Goal: Register for event/course

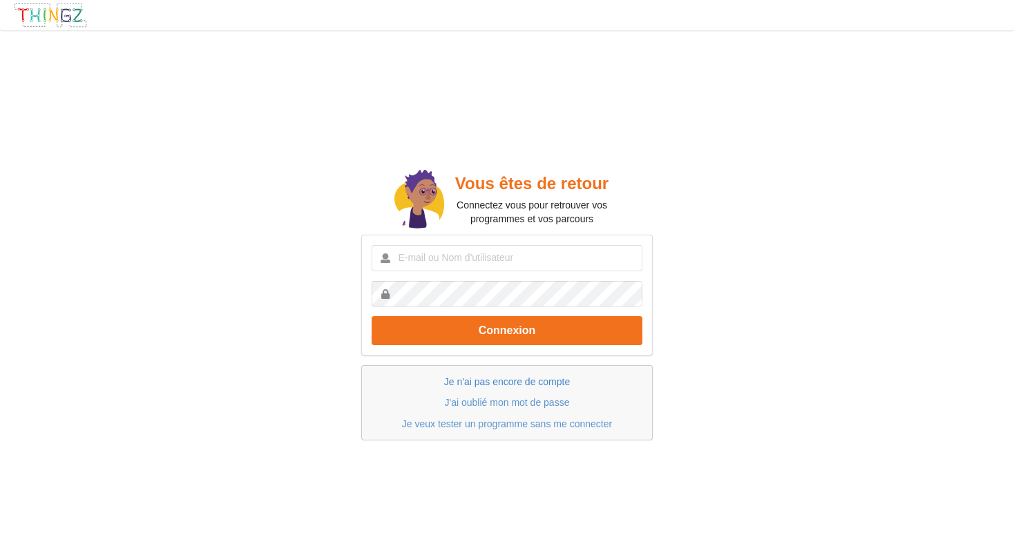
click at [535, 378] on link "Je n'ai pas encore de compte" at bounding box center [507, 381] width 126 height 11
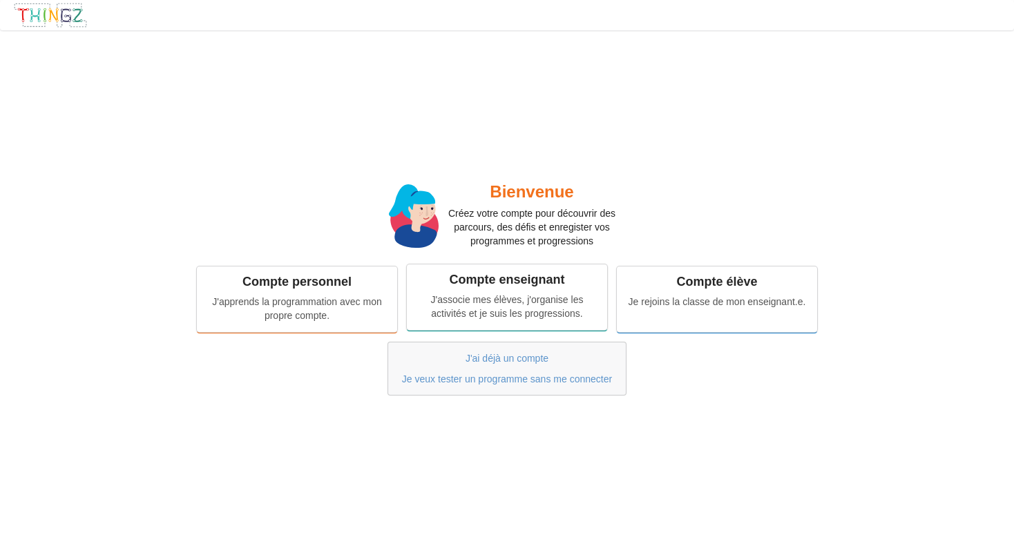
click at [480, 311] on div "J'associe mes élèves, j'organise les activités et je suis les progressions." at bounding box center [506, 307] width 181 height 28
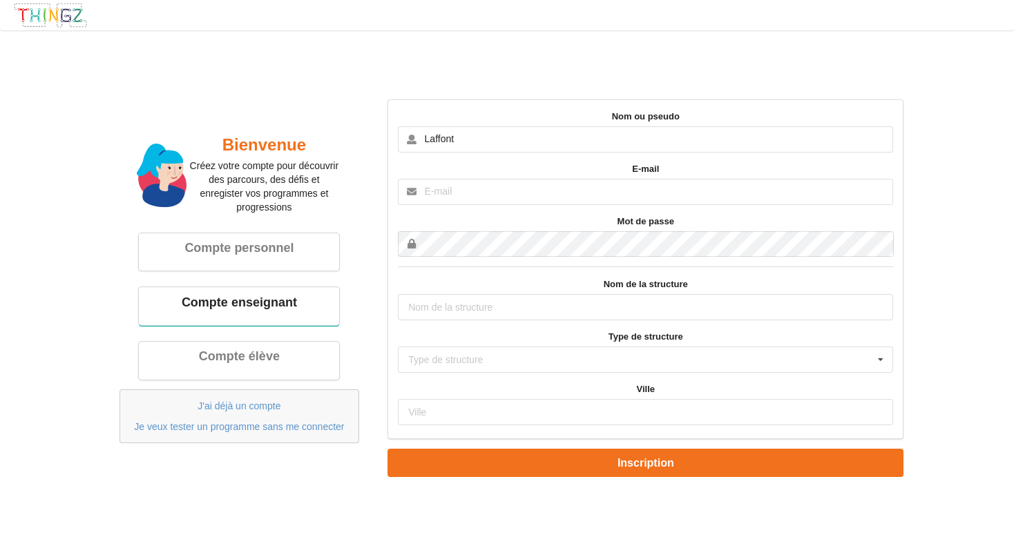
type input "Laffont"
click at [496, 193] on input "text" at bounding box center [645, 192] width 495 height 26
type input "luclaffont@hotmail.com"
click at [510, 305] on input "text" at bounding box center [645, 307] width 495 height 26
type input "Collège st Francois"
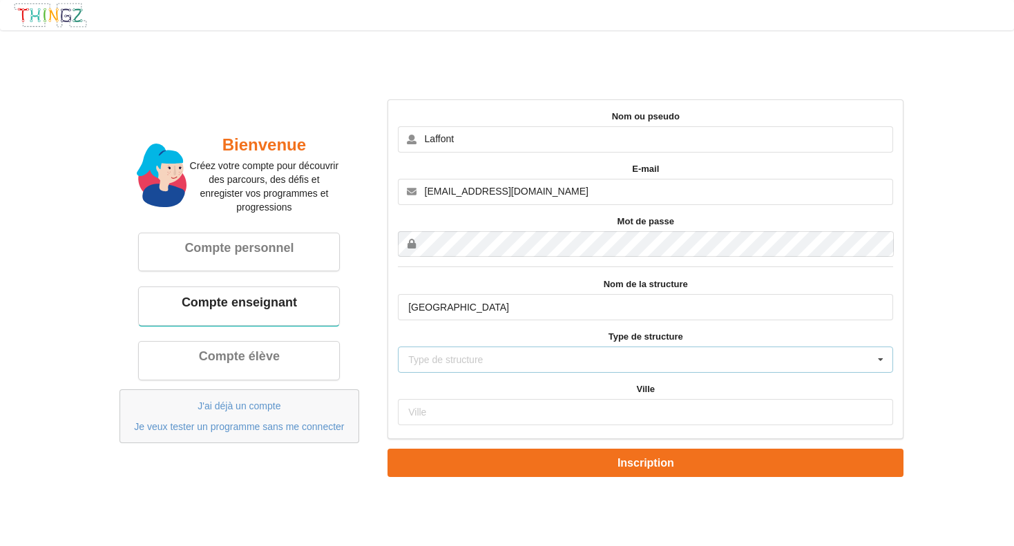
click at [494, 361] on div "Type de structure Ecole primaire Collège Lycée Association Autre" at bounding box center [645, 360] width 495 height 26
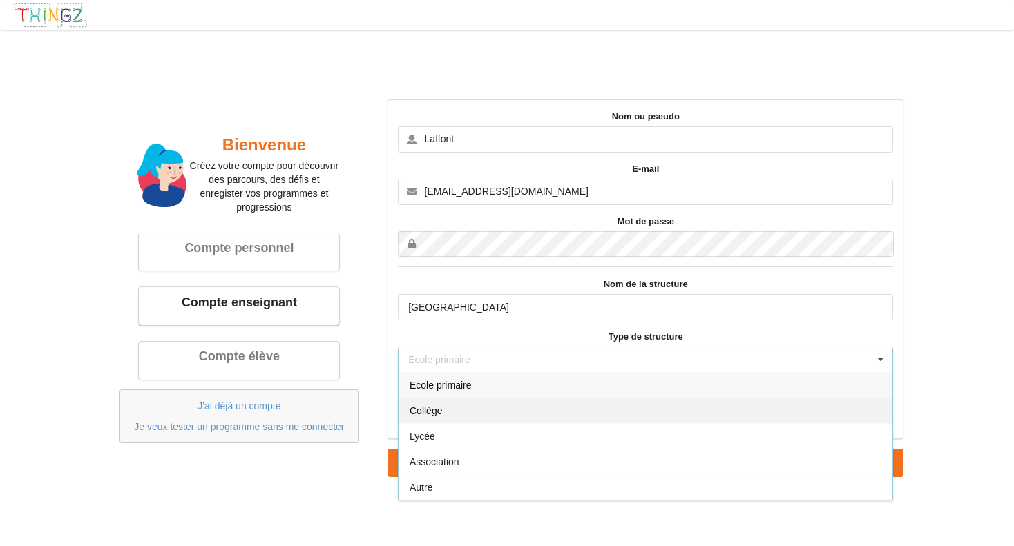
click at [456, 409] on div "Collège" at bounding box center [645, 411] width 494 height 26
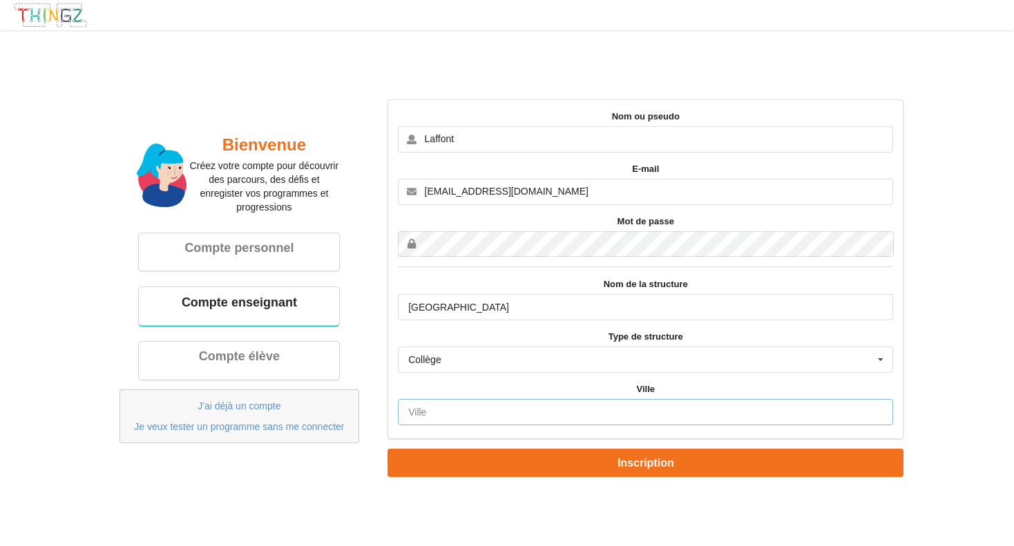
click at [476, 409] on input "text" at bounding box center [645, 412] width 495 height 26
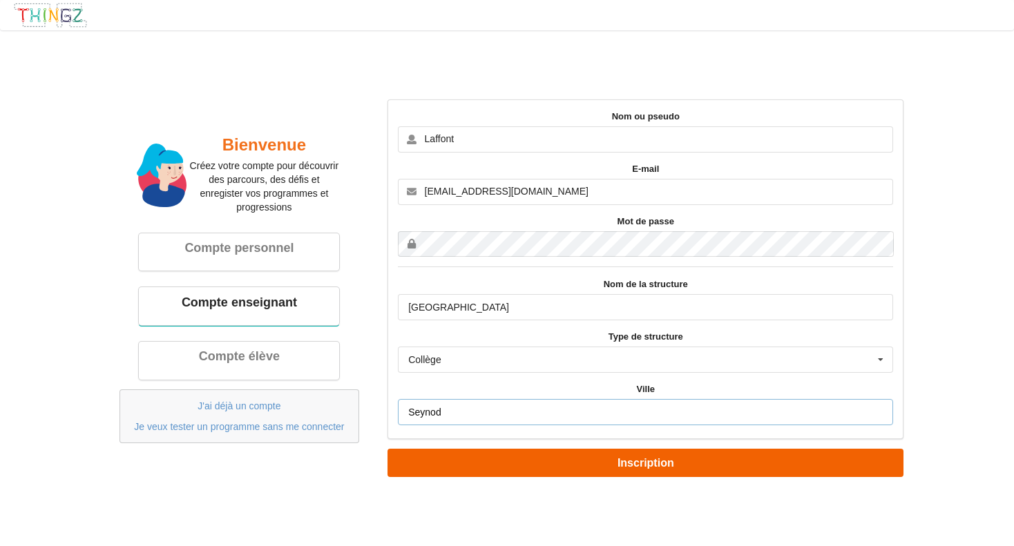
type input "Seynod"
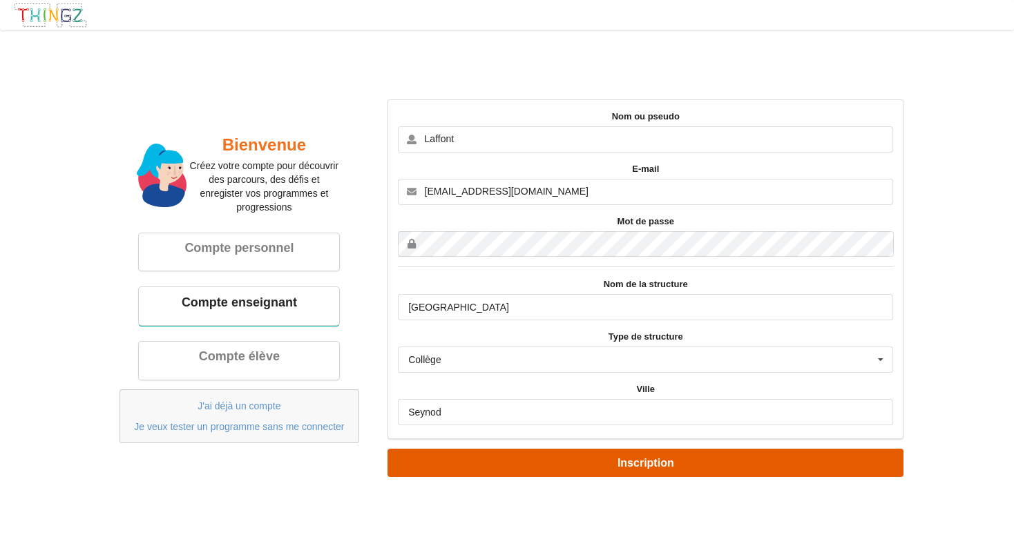
click at [539, 463] on button "Inscription" at bounding box center [645, 463] width 516 height 28
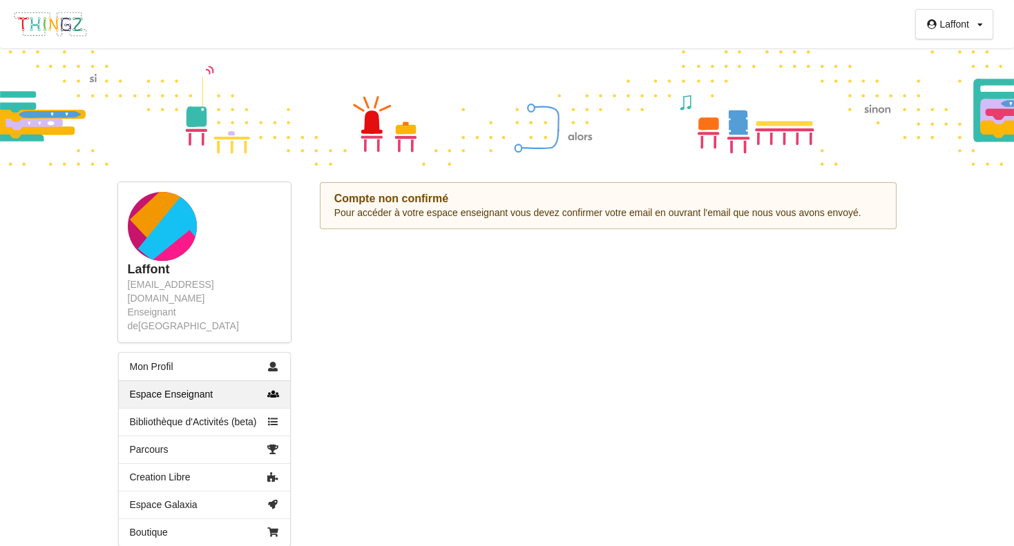
scroll to position [24, 0]
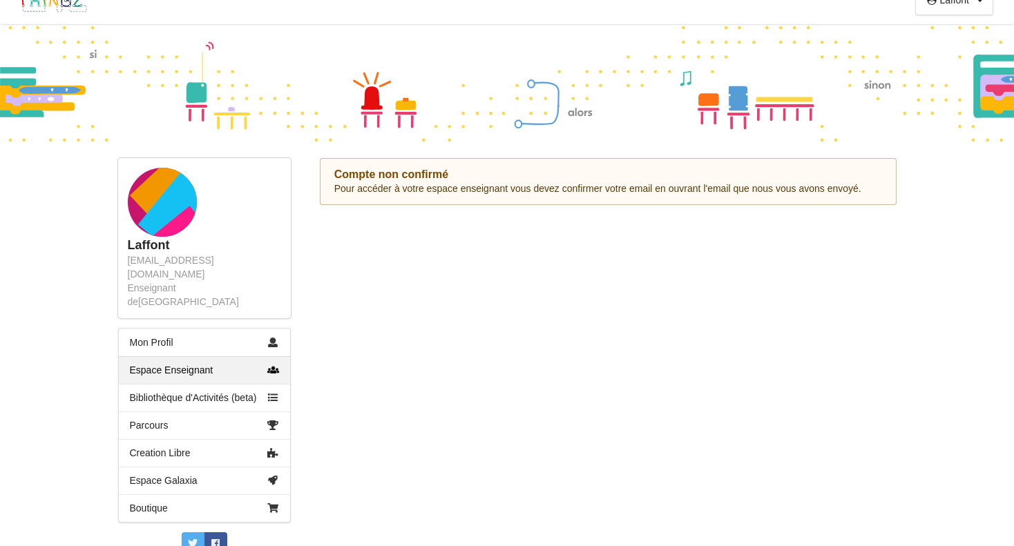
click at [200, 356] on link "Espace Enseignant" at bounding box center [204, 370] width 171 height 28
click at [169, 329] on link "Mon Profil" at bounding box center [204, 343] width 171 height 28
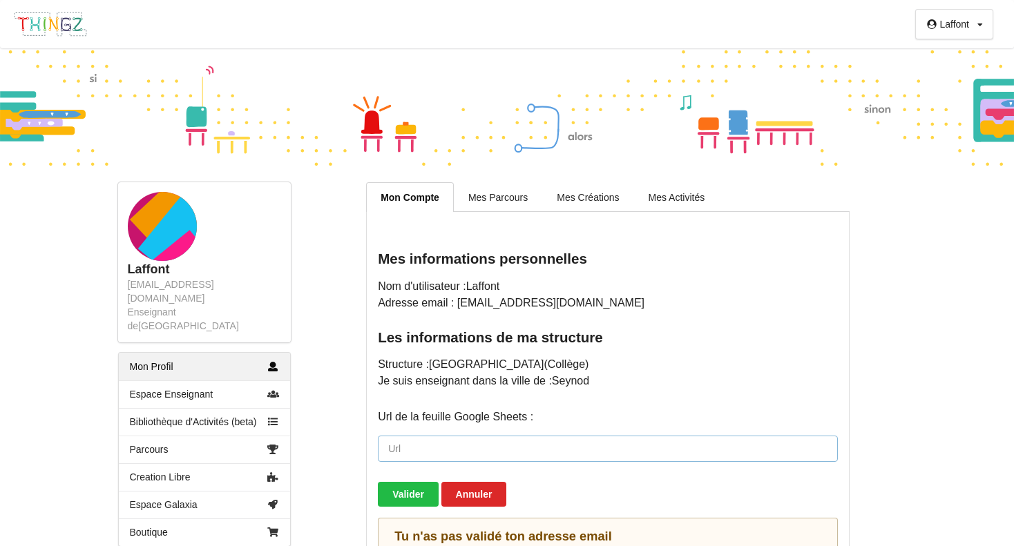
click at [494, 447] on input "url" at bounding box center [608, 449] width 460 height 26
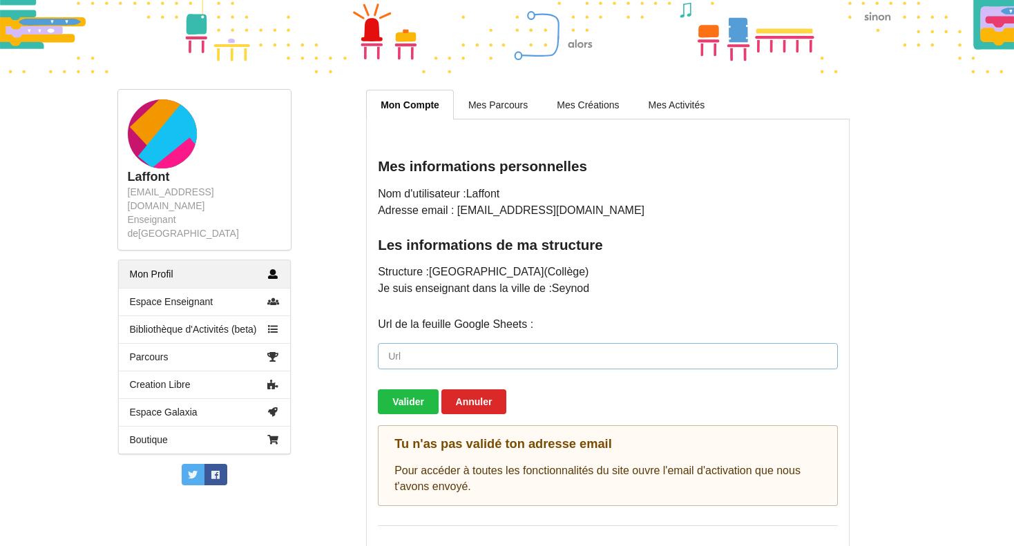
scroll to position [112, 0]
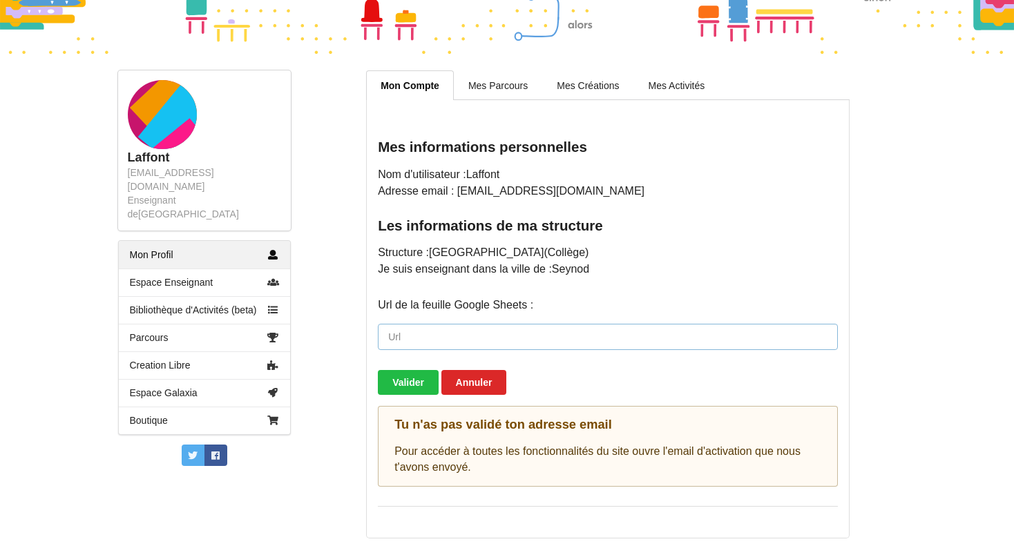
click at [438, 342] on input "url" at bounding box center [608, 337] width 460 height 26
paste input "https://play.thingz.co/email-confirmation/eyJhbGciOiJIUzI1NiIsInR5cCI6IkpXVCJ9.…"
type input "https://play.thingz.co/email-confirmation/eyJhbGciOiJIUzI1NiIsInR5cCI6IkpXVCJ9.…"
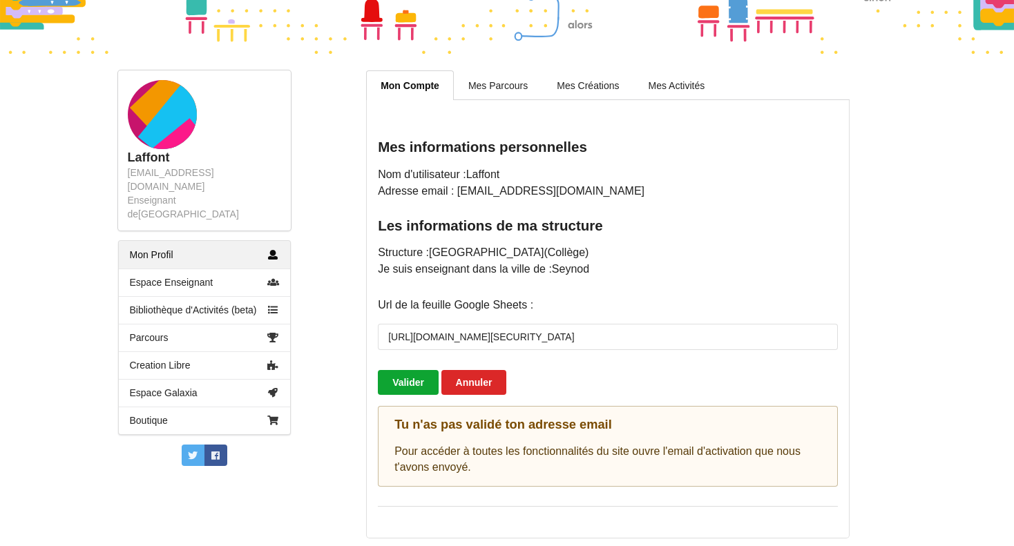
click at [421, 376] on button "Valider" at bounding box center [408, 382] width 61 height 25
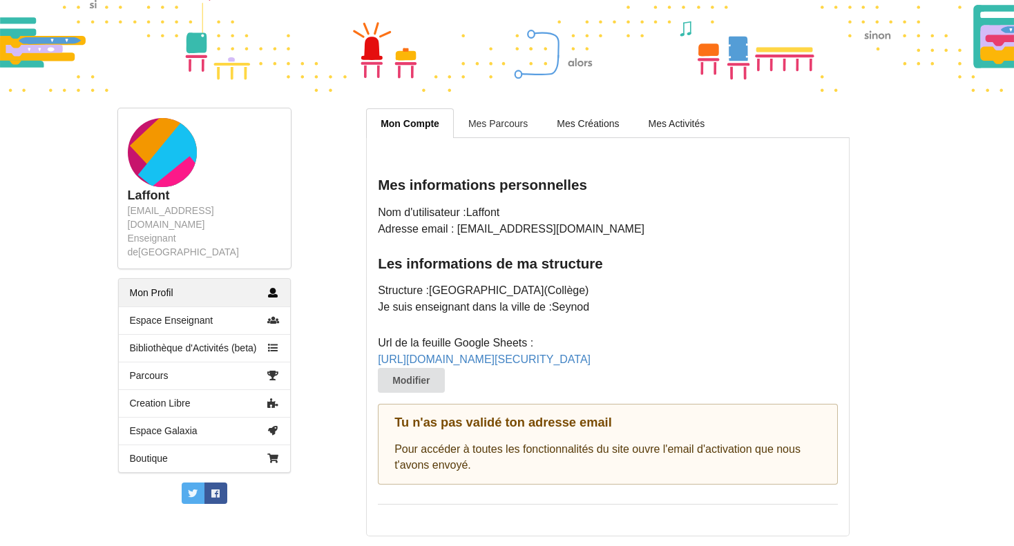
click at [515, 108] on link "Mes Parcours" at bounding box center [498, 122] width 88 height 29
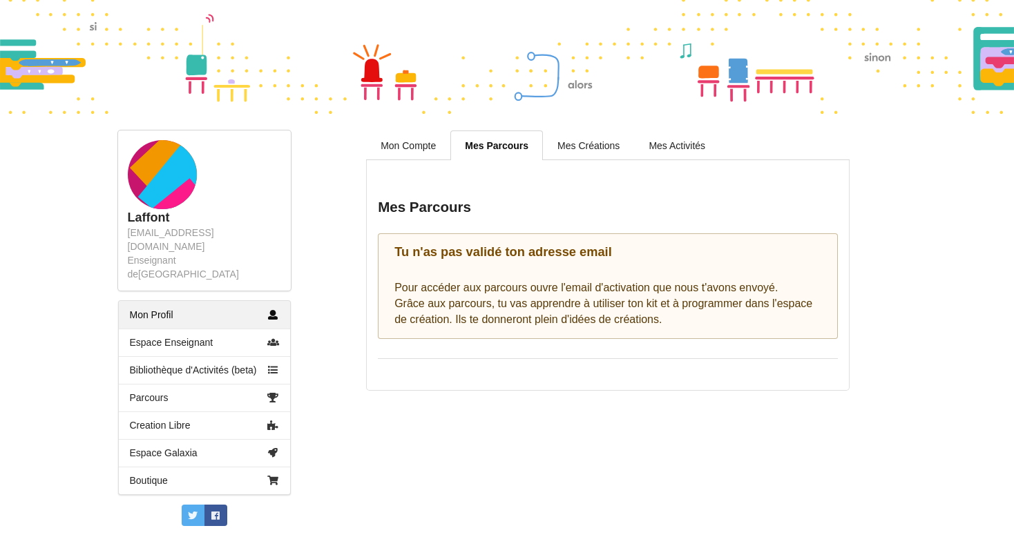
scroll to position [24, 0]
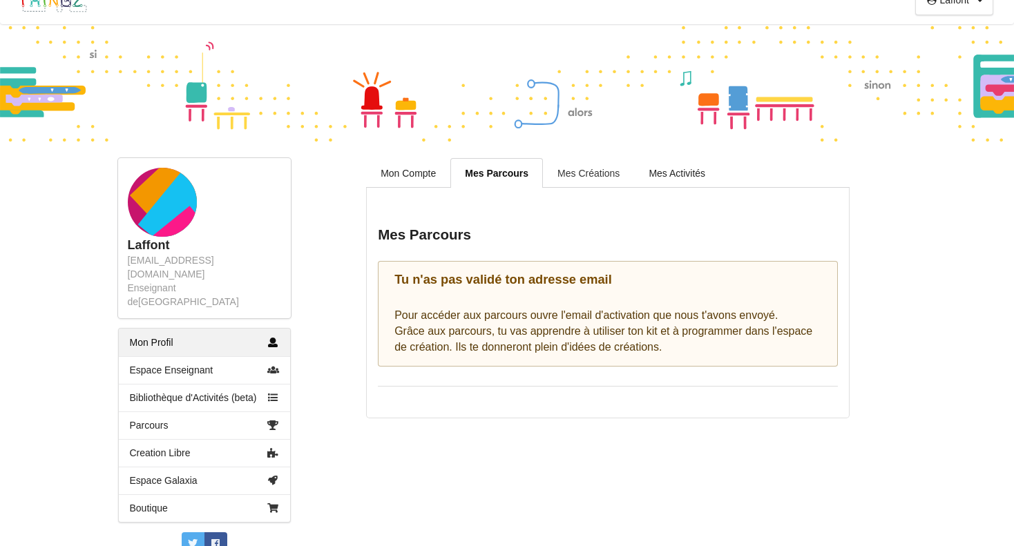
click at [604, 171] on link "Mes Créations" at bounding box center [588, 172] width 91 height 29
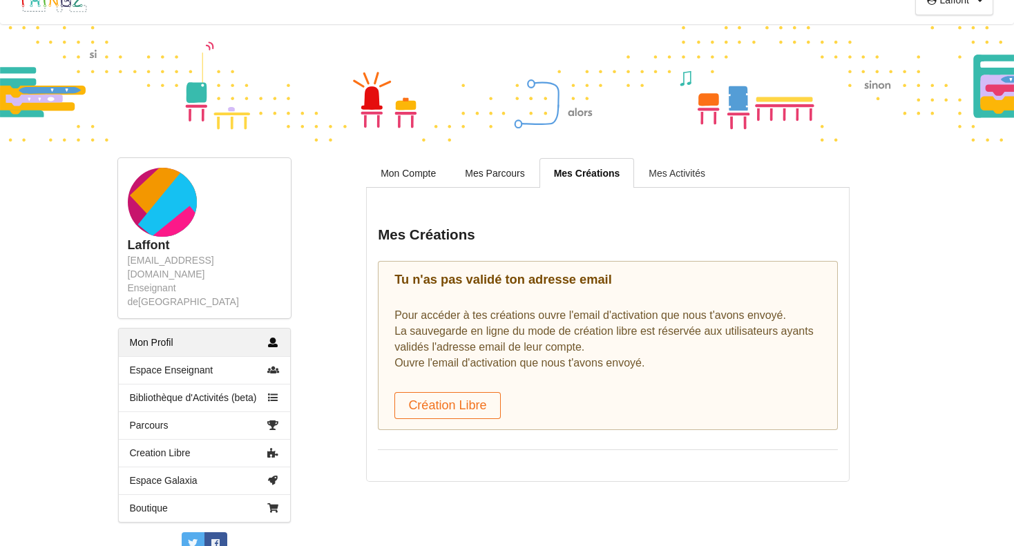
click at [672, 171] on link "Mes Activités" at bounding box center [677, 172] width 86 height 29
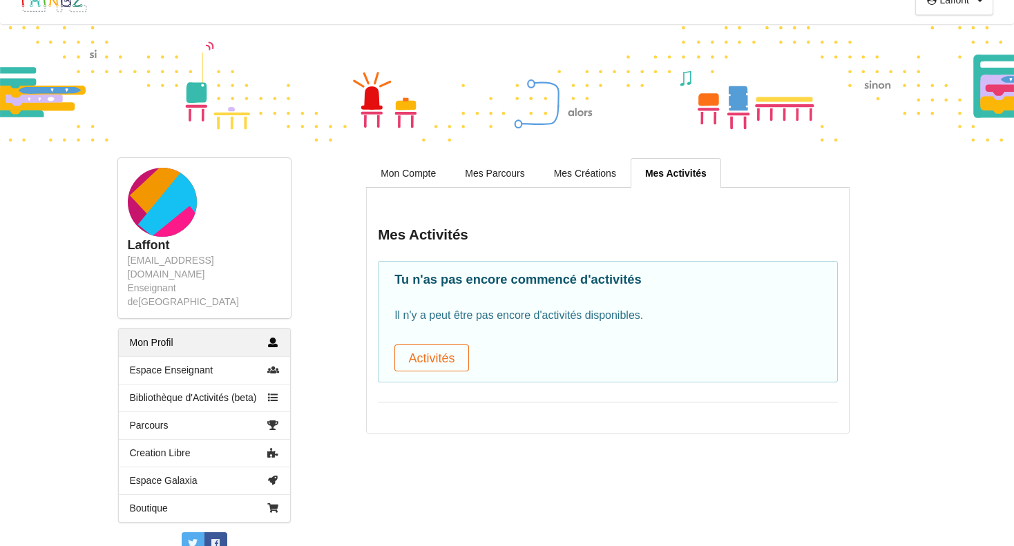
click at [182, 329] on link "Mon Profil" at bounding box center [204, 343] width 171 height 28
click at [173, 356] on link "Espace Enseignant" at bounding box center [204, 370] width 171 height 28
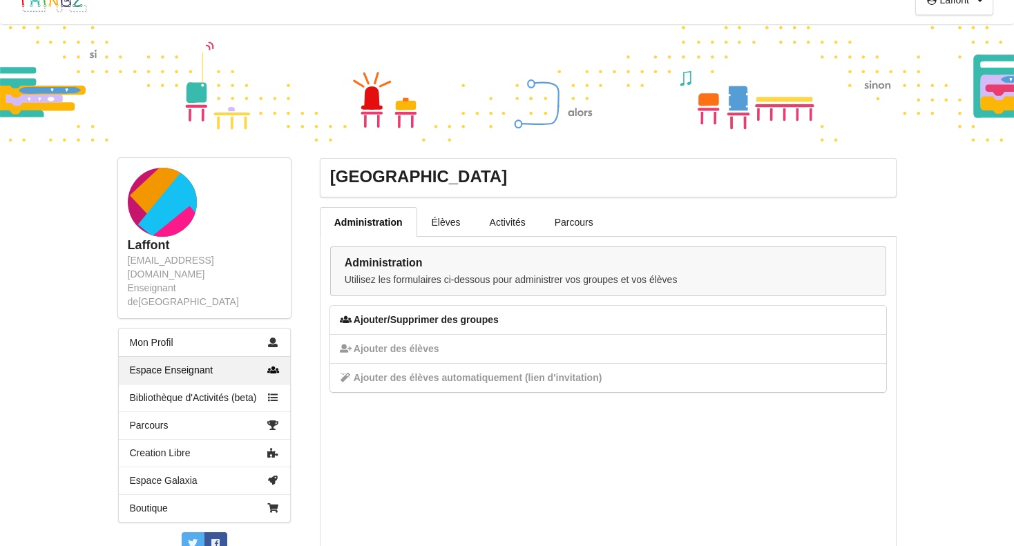
click at [458, 320] on div "Ajouter/Supprimer des groupes" at bounding box center [608, 320] width 556 height 28
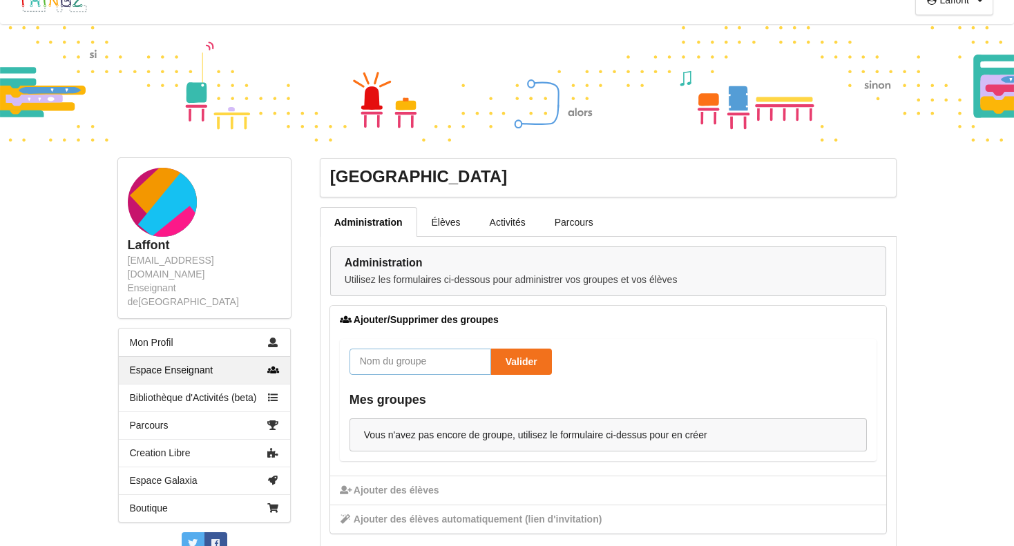
click at [436, 354] on input "text" at bounding box center [420, 362] width 142 height 26
type input "5B"
click at [521, 365] on button "Valider" at bounding box center [521, 362] width 61 height 26
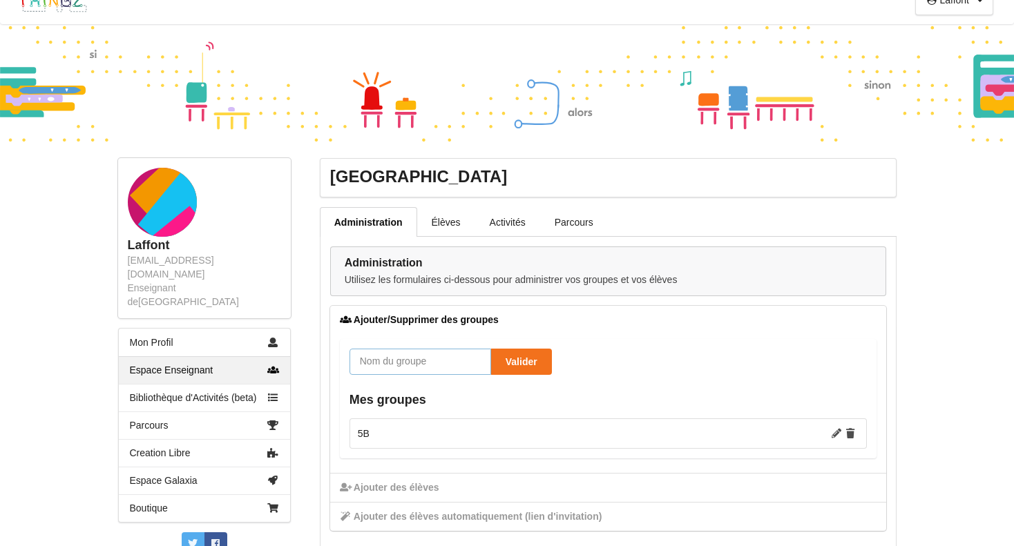
click at [465, 363] on input "text" at bounding box center [420, 362] width 142 height 26
type input "5C"
click at [503, 363] on button "Valider" at bounding box center [521, 362] width 61 height 26
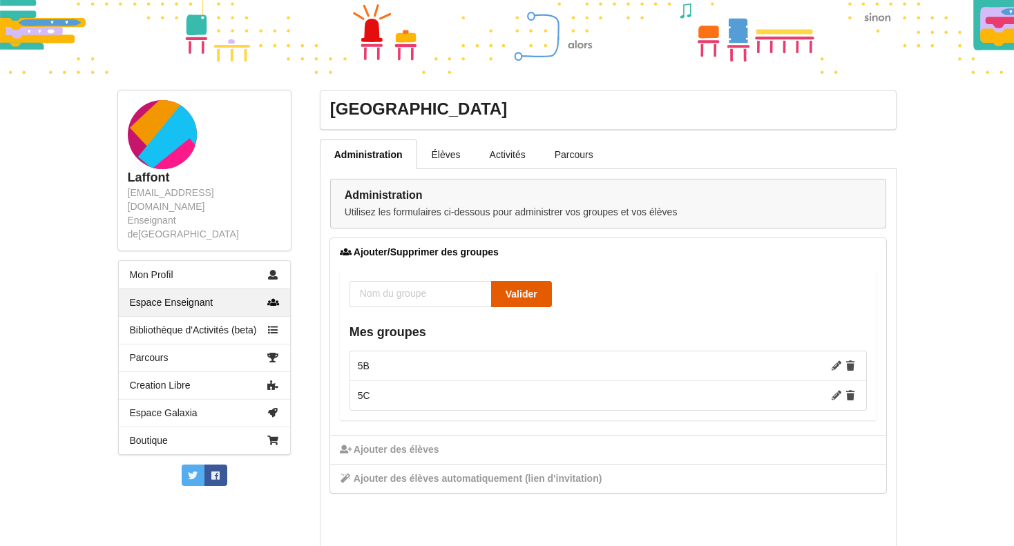
scroll to position [99, 0]
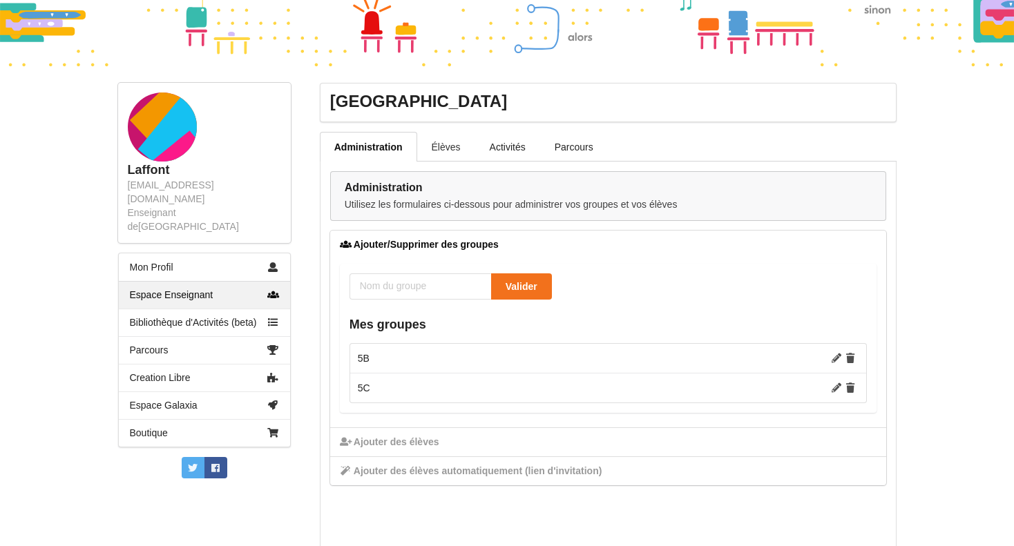
click at [450, 145] on link "Élèves" at bounding box center [446, 146] width 58 height 29
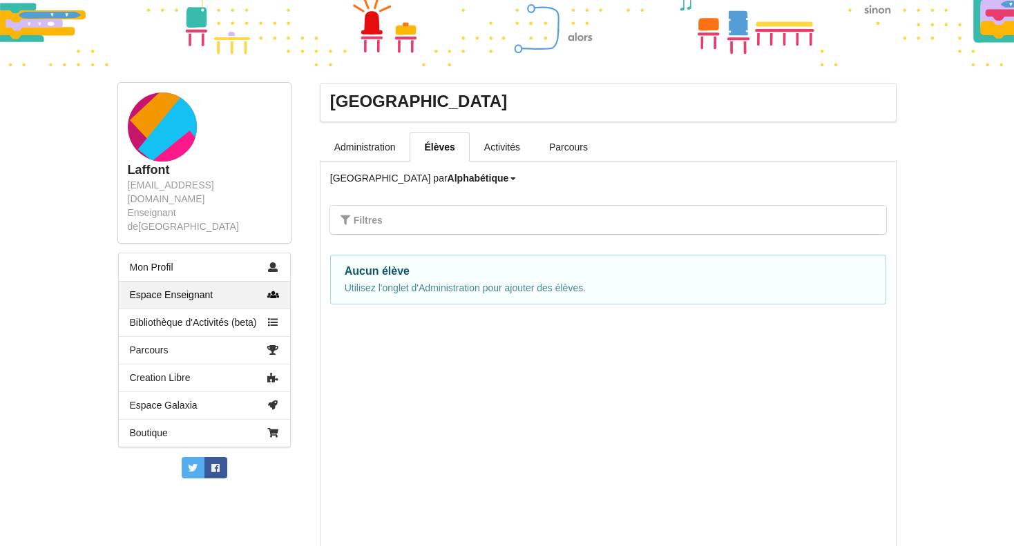
scroll to position [93, 0]
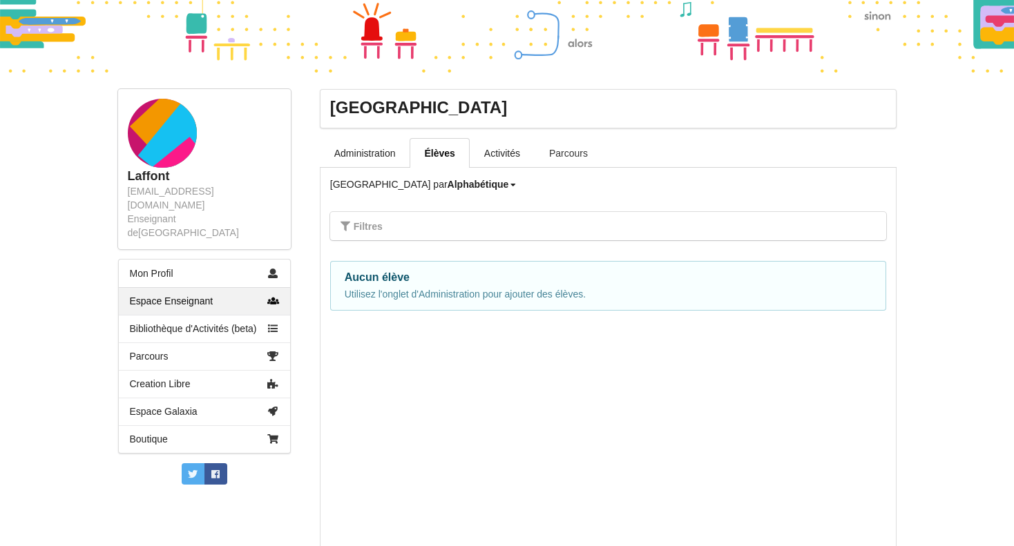
click at [568, 154] on link "Parcours" at bounding box center [568, 152] width 68 height 29
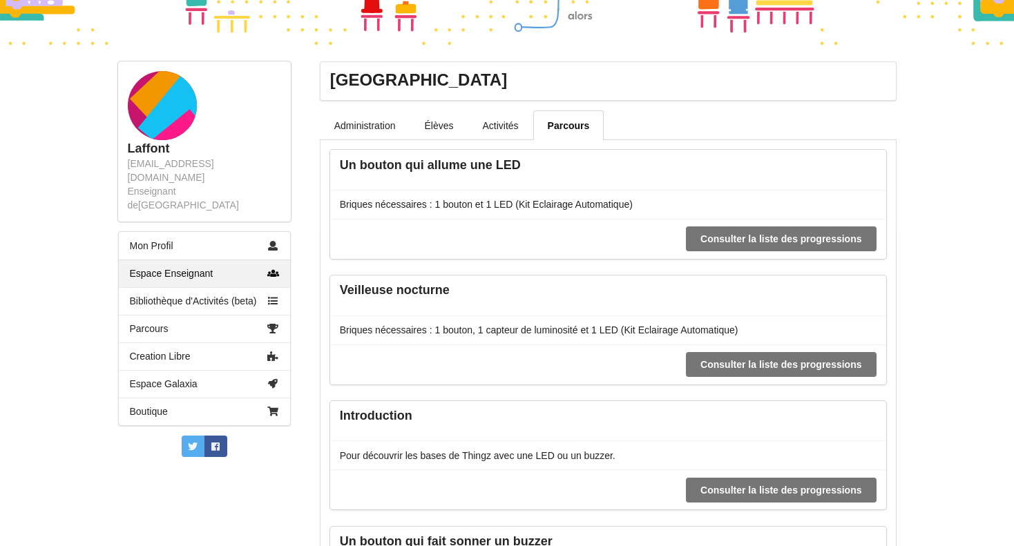
scroll to position [108, 0]
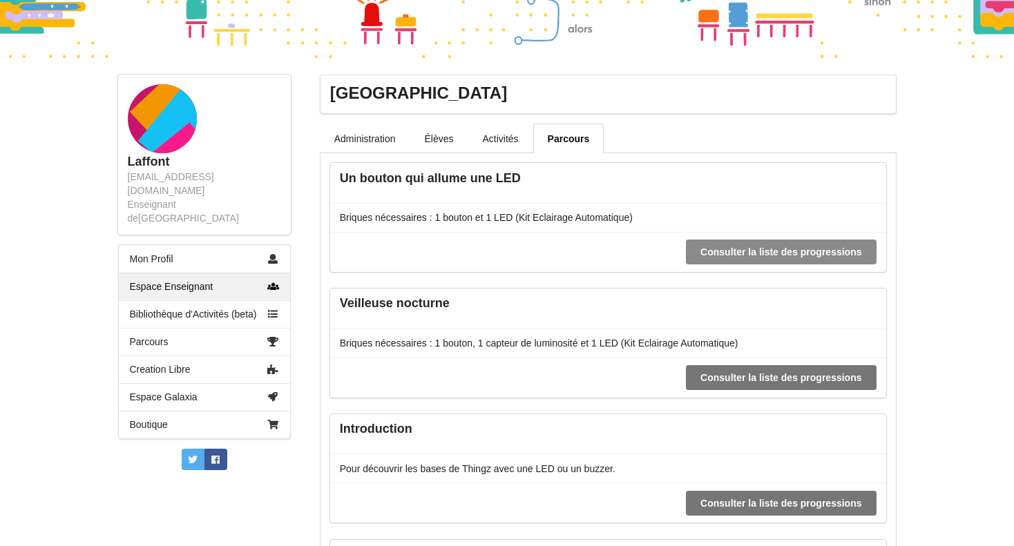
click at [817, 248] on button "Consulter la liste des progressions" at bounding box center [781, 252] width 190 height 25
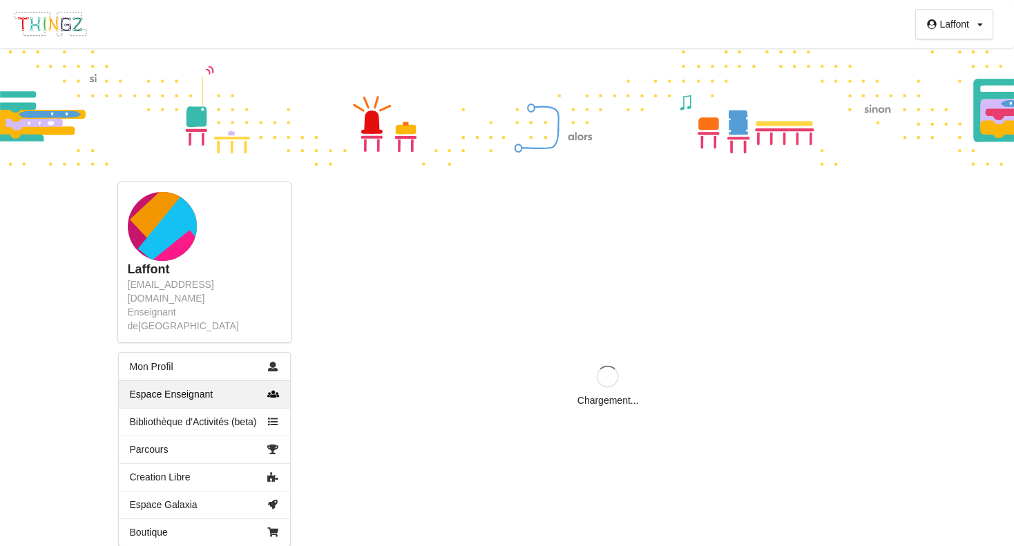
scroll to position [24, 0]
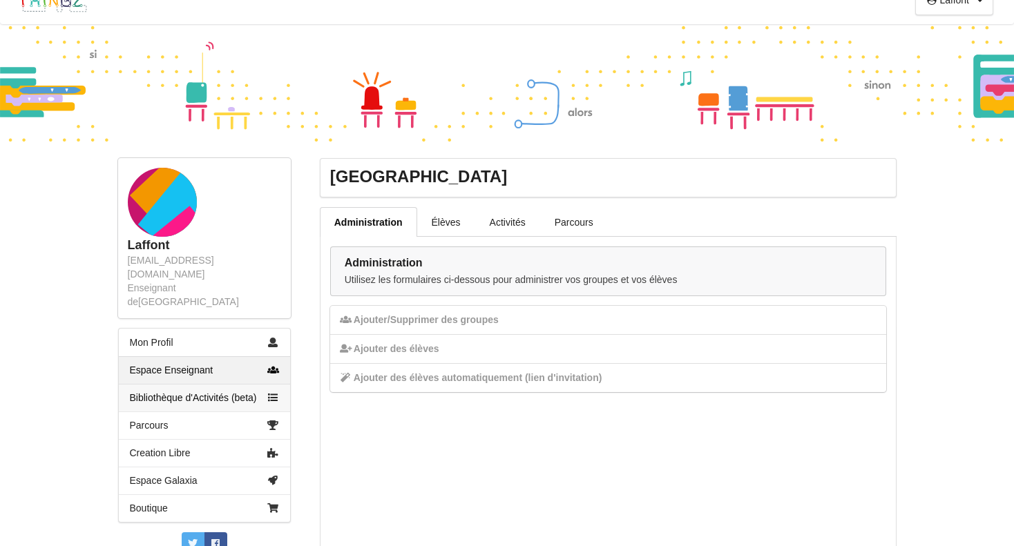
click at [183, 384] on link "Bibliothèque d'Activités (beta)" at bounding box center [204, 398] width 171 height 28
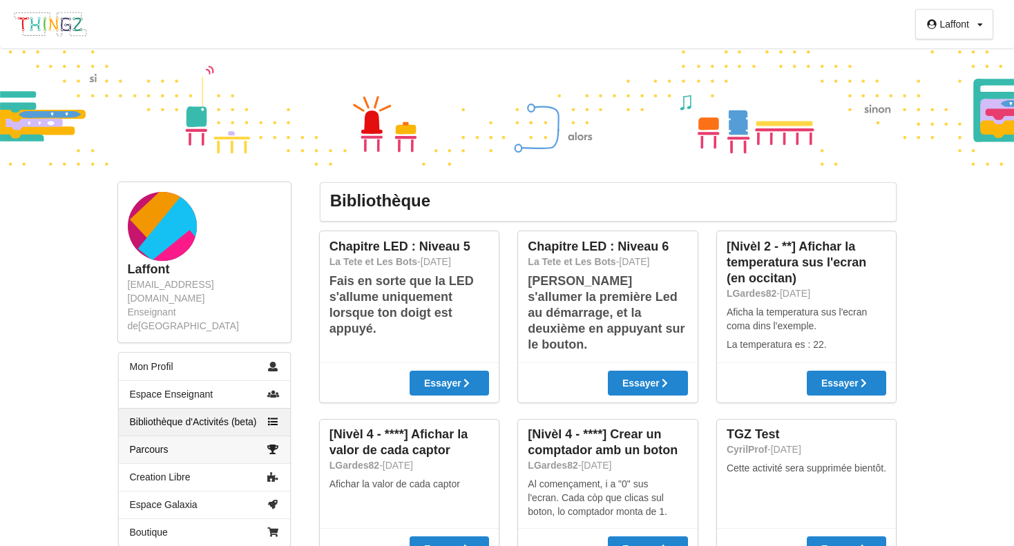
click at [162, 436] on link "Parcours" at bounding box center [204, 450] width 171 height 28
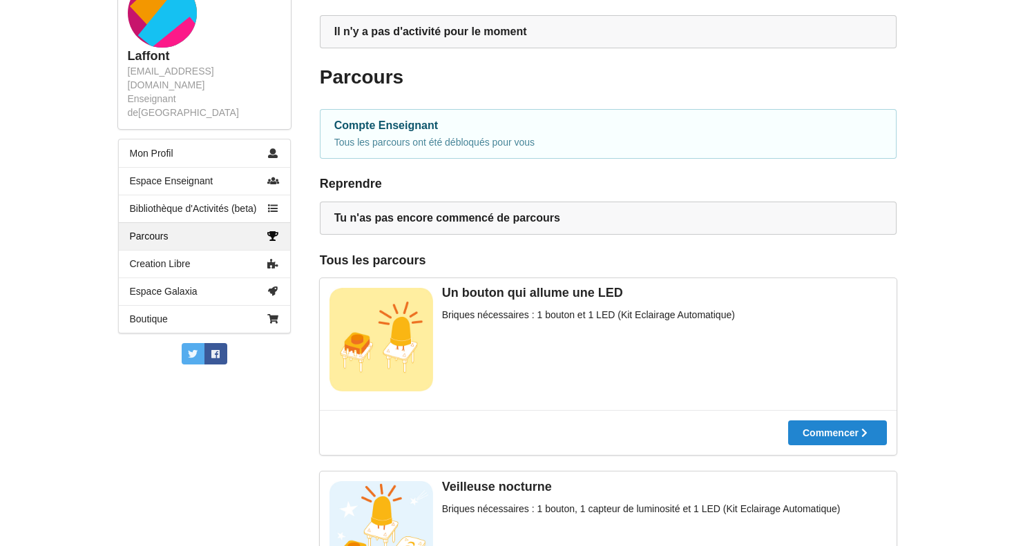
scroll to position [251, 0]
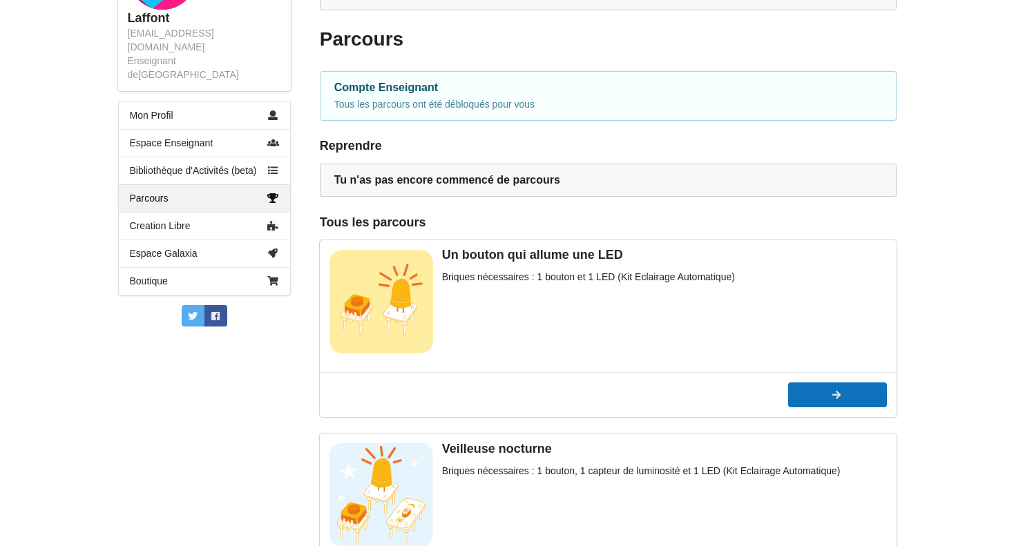
click at [841, 392] on div at bounding box center [837, 395] width 99 height 10
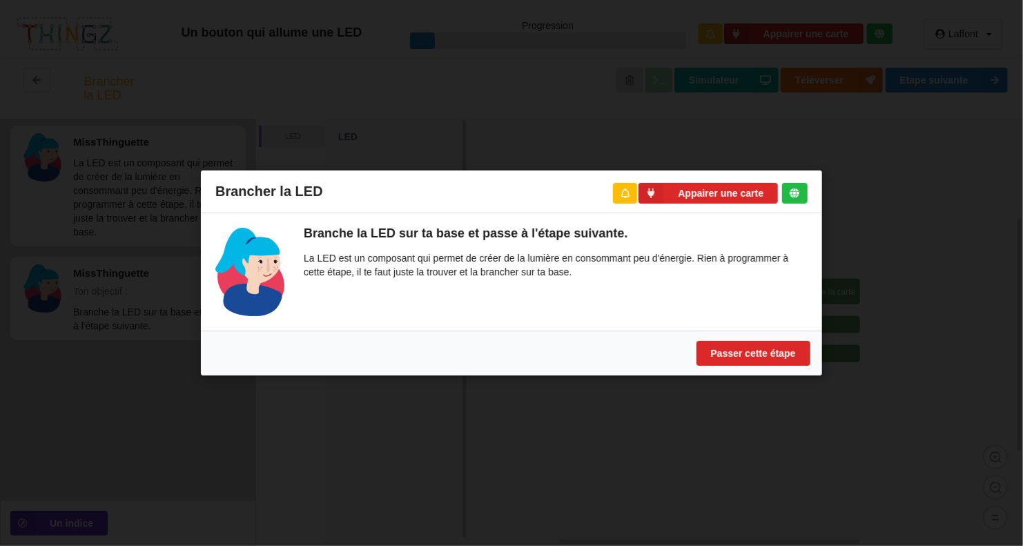
click at [772, 138] on div "Brancher la LED Appairer une carte Branche la LED sur ta base et passe à l'étap…" at bounding box center [511, 273] width 1023 height 546
click at [760, 357] on button "Passer cette étape" at bounding box center [754, 353] width 114 height 25
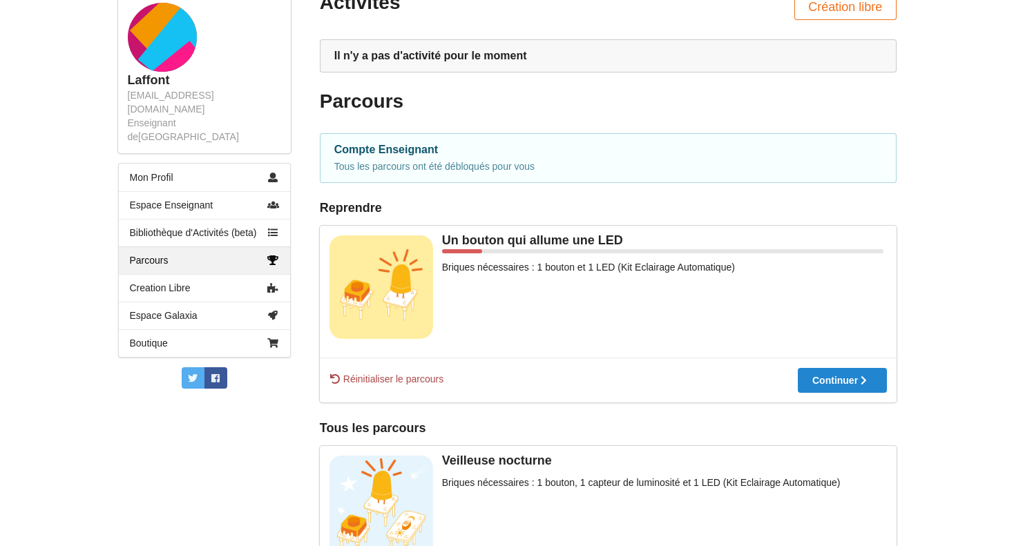
scroll to position [142, 0]
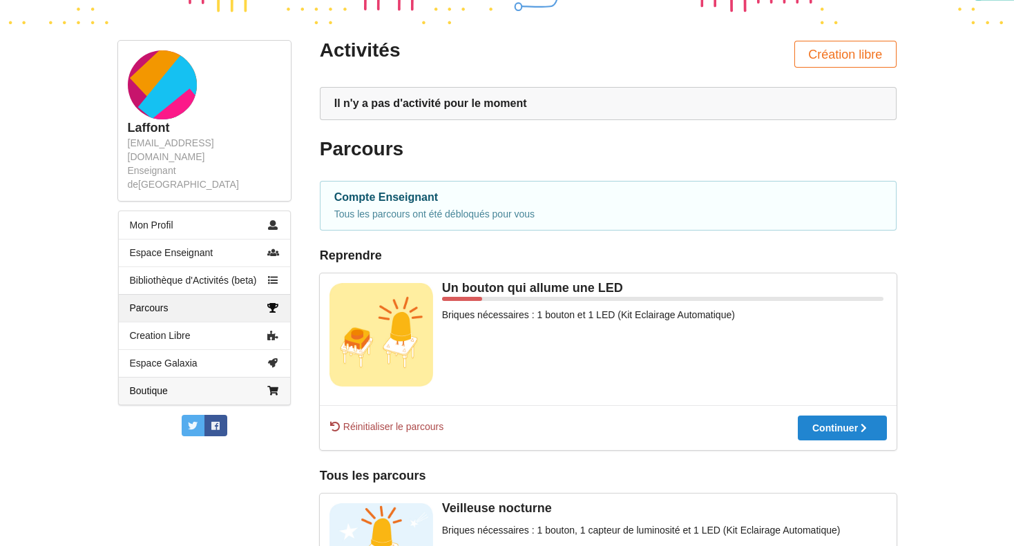
click at [164, 377] on link "Boutique" at bounding box center [204, 391] width 171 height 28
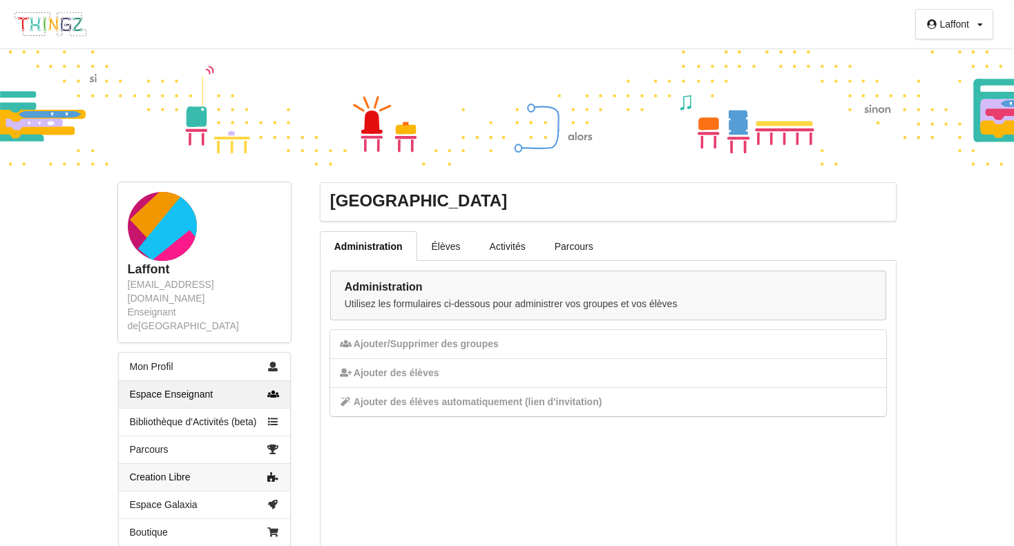
click at [186, 463] on link "Creation Libre" at bounding box center [204, 477] width 171 height 28
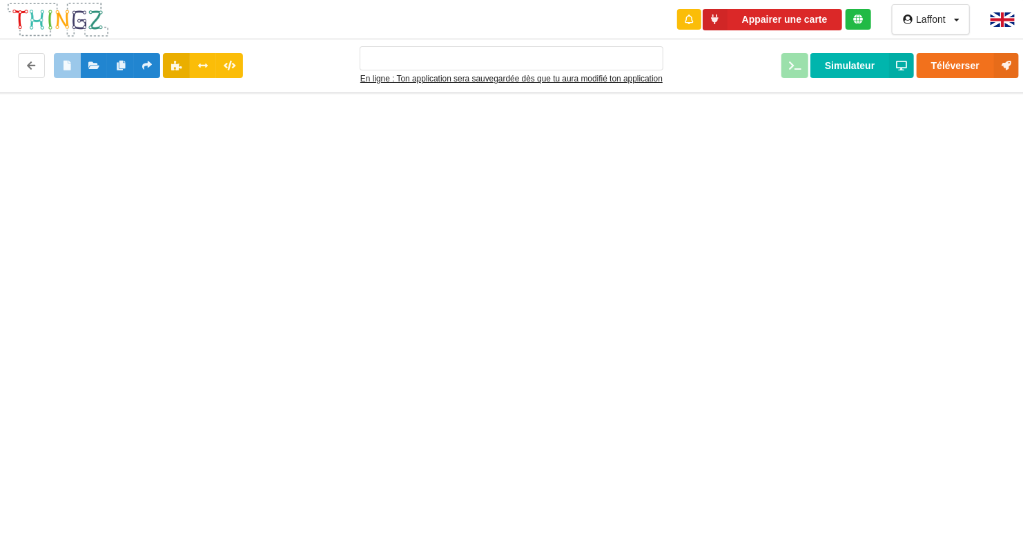
type input "Ma super application n°1"
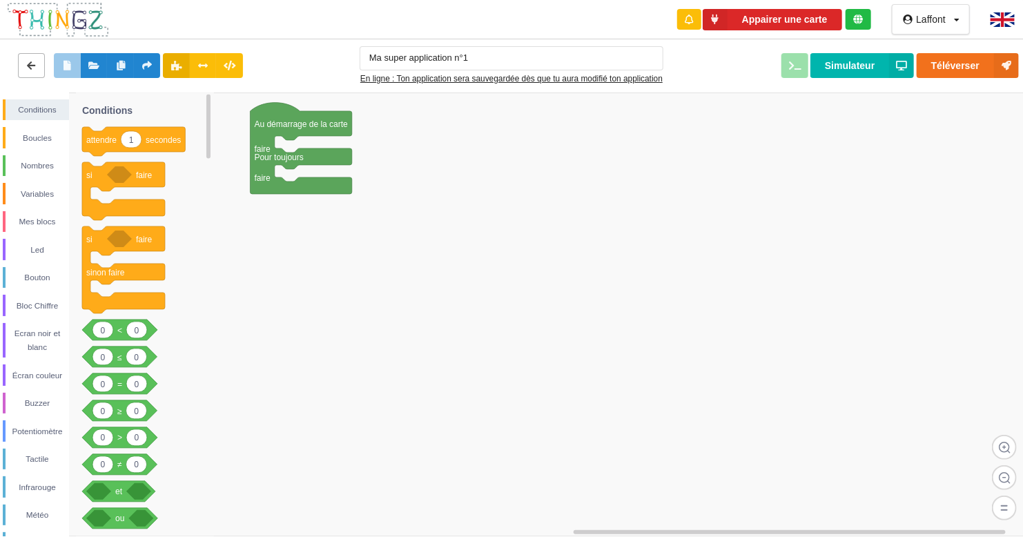
click at [30, 66] on icon at bounding box center [32, 65] width 12 height 8
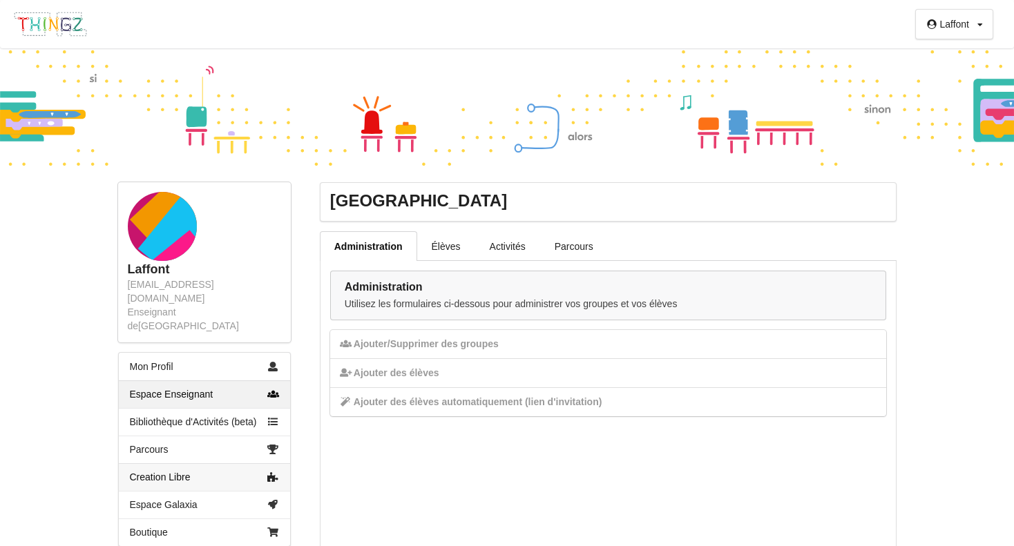
click at [215, 463] on link "Creation Libre" at bounding box center [204, 477] width 171 height 28
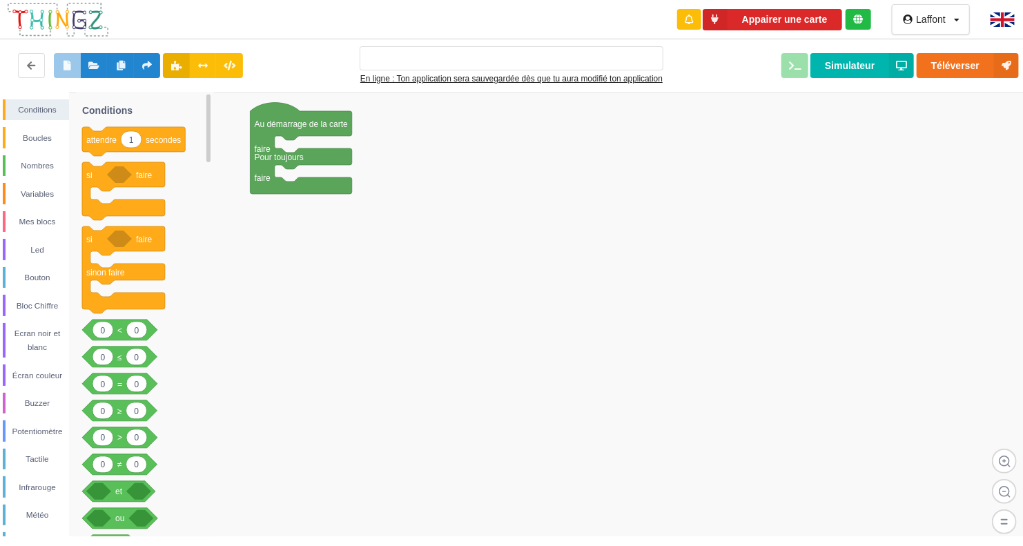
type input "Ma super application n°1"
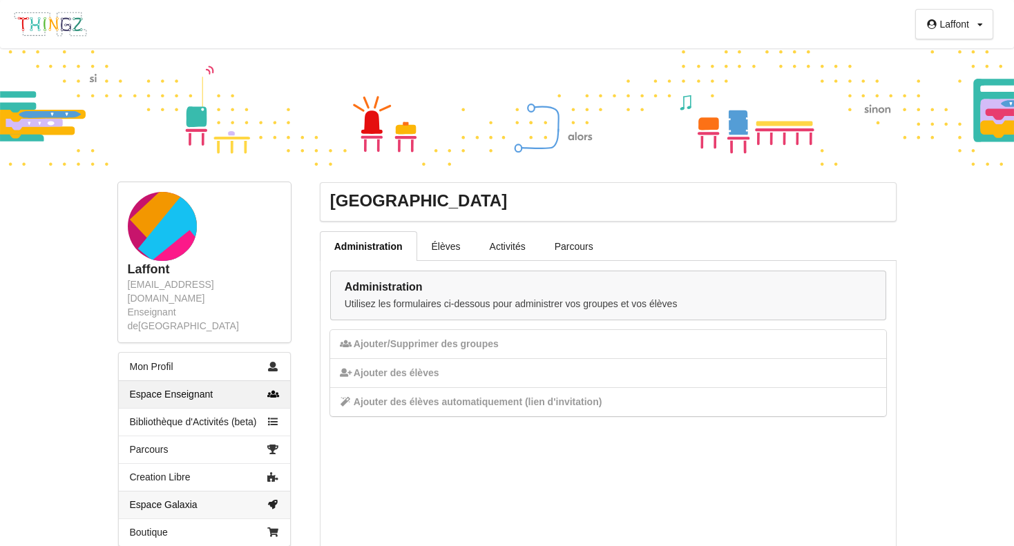
click at [200, 491] on link "Espace Galaxia" at bounding box center [204, 505] width 171 height 28
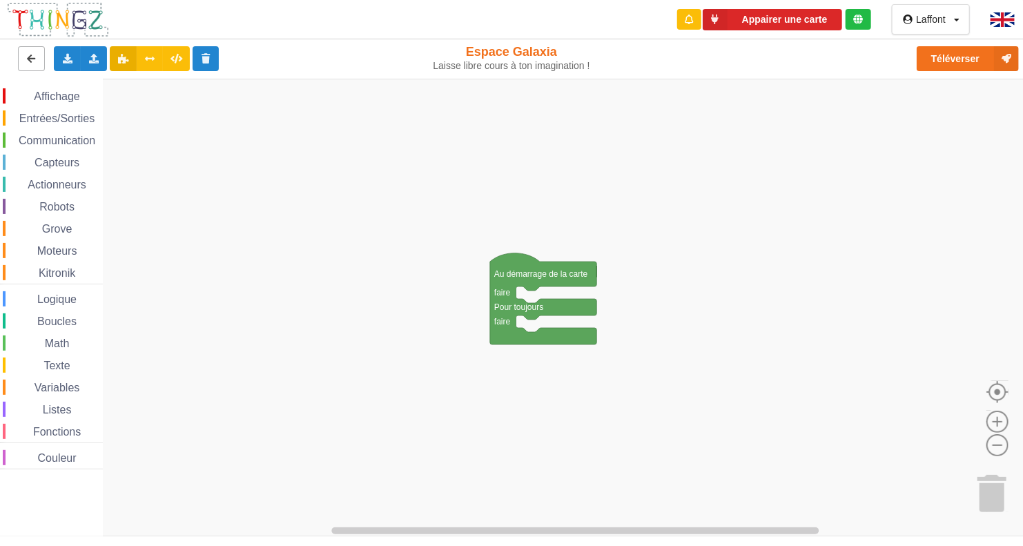
click at [32, 56] on icon at bounding box center [32, 58] width 12 height 8
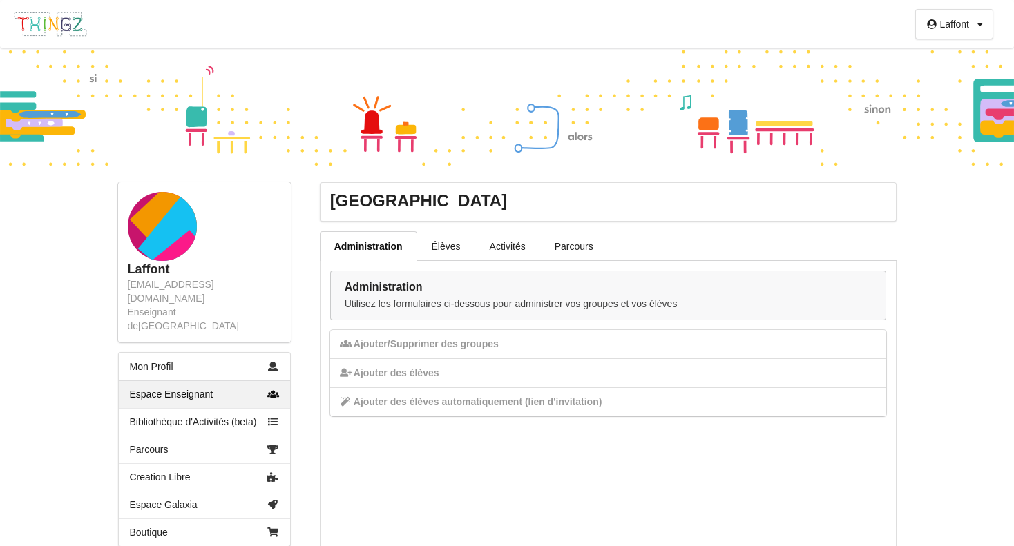
click at [978, 27] on icon at bounding box center [980, 25] width 6 height 8
click at [959, 73] on div "Déconnexion" at bounding box center [942, 76] width 79 height 25
